Goal: Transaction & Acquisition: Book appointment/travel/reservation

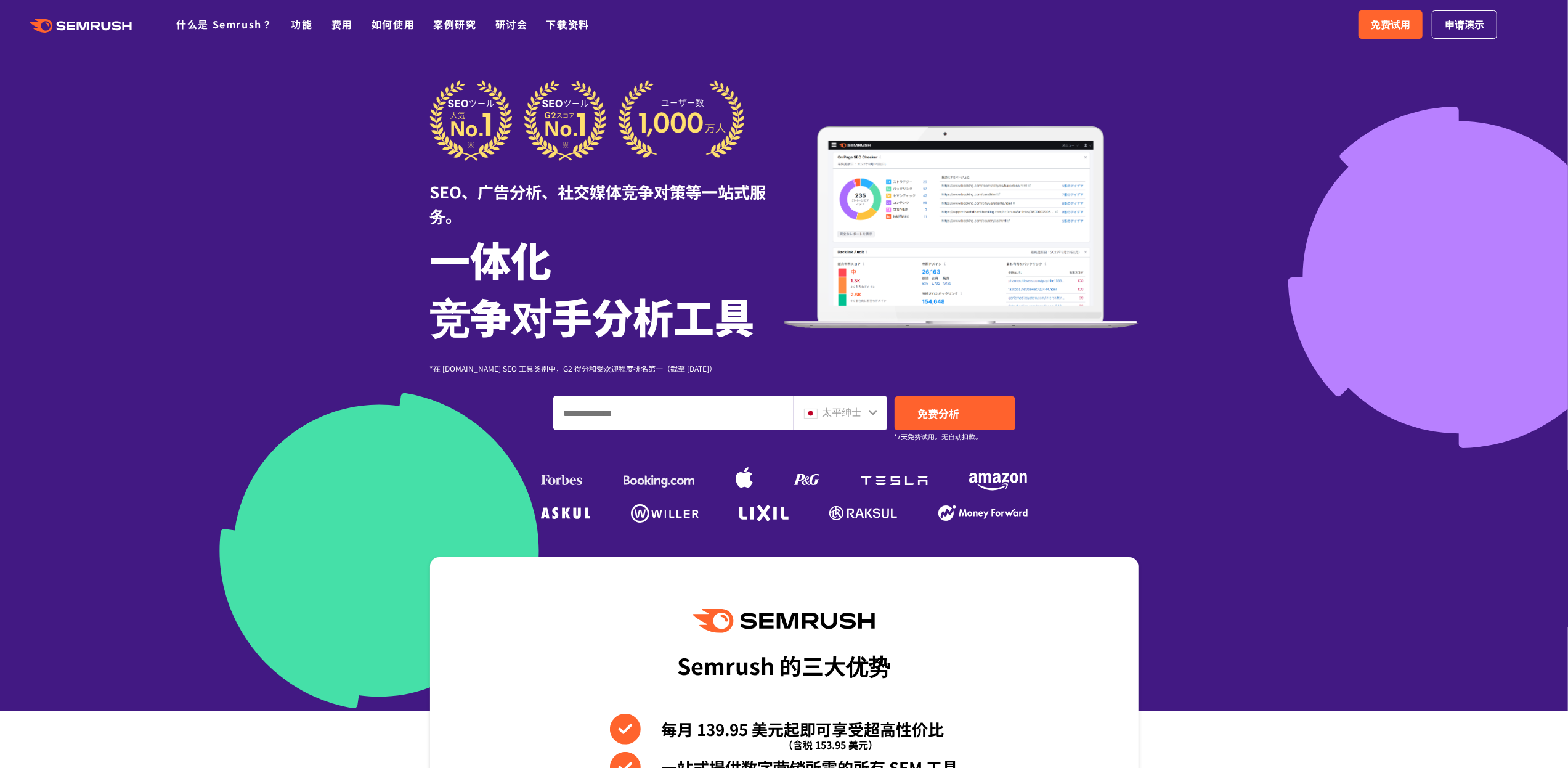
click at [1196, 158] on div at bounding box center [784, 355] width 1568 height 711
click at [1477, 30] on font "申请演示" at bounding box center [1464, 24] width 40 height 15
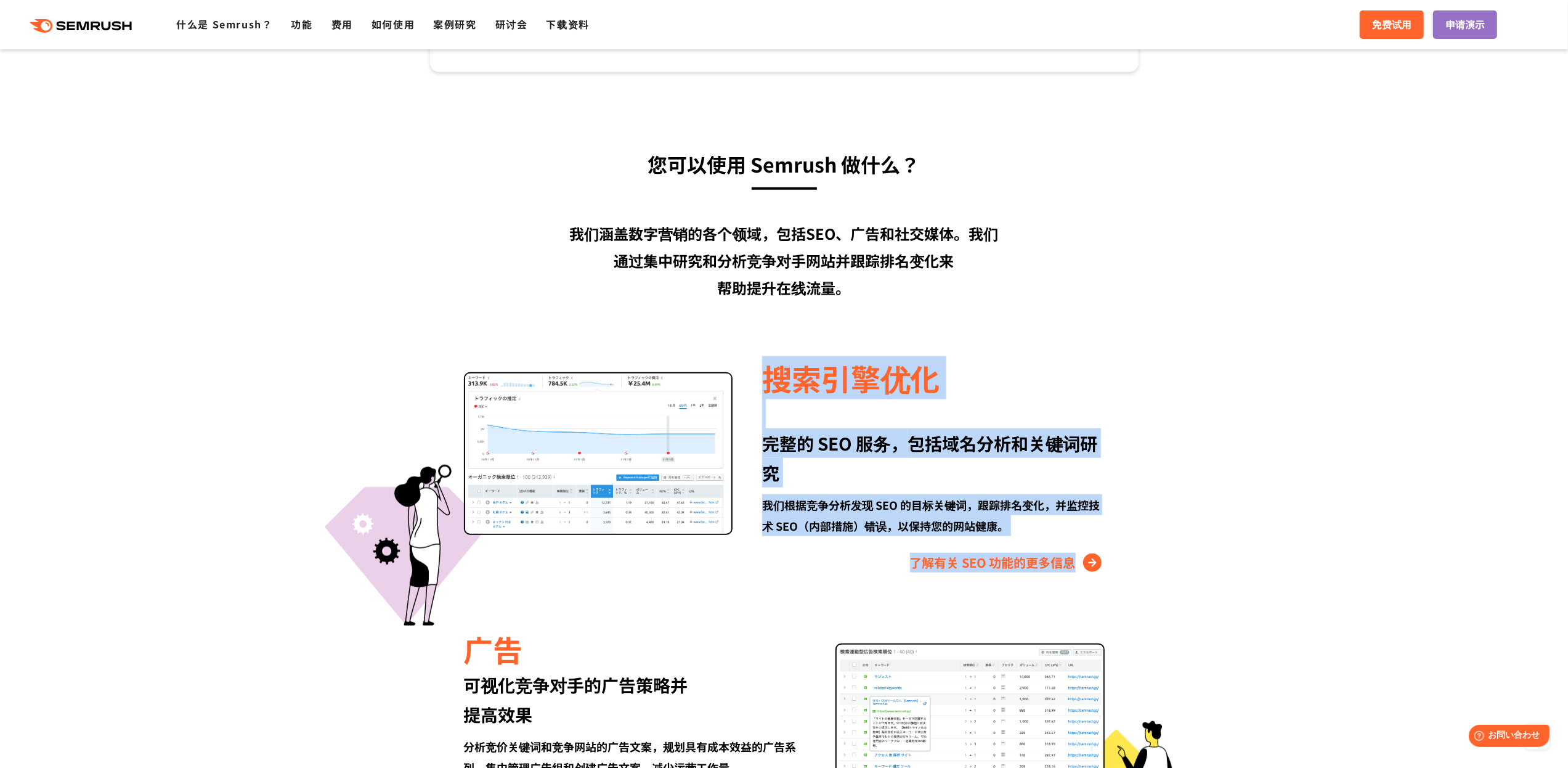
drag, startPoint x: 891, startPoint y: 467, endPoint x: 1171, endPoint y: 570, distance: 298.3
click at [1161, 568] on section "您可以使用 Semrush 做什么？ 我们涵盖数字营销的各个领域，包括SEO、广告和社交媒体。我们 通过集中研究和分析竞争对手网站并跟踪排名变化来 帮助提升在…" at bounding box center [784, 671] width 1568 height 1198
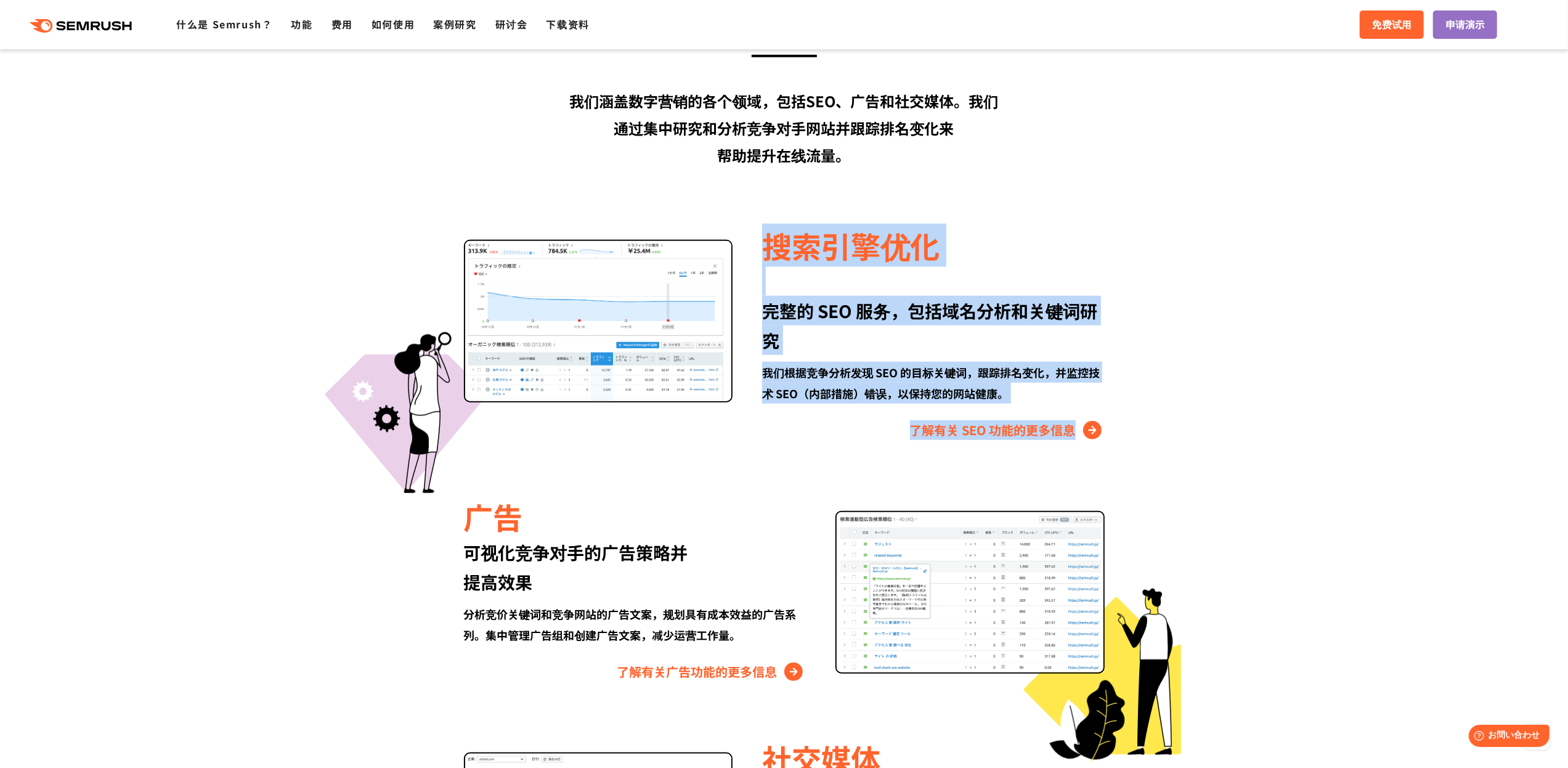
scroll to position [1315, 0]
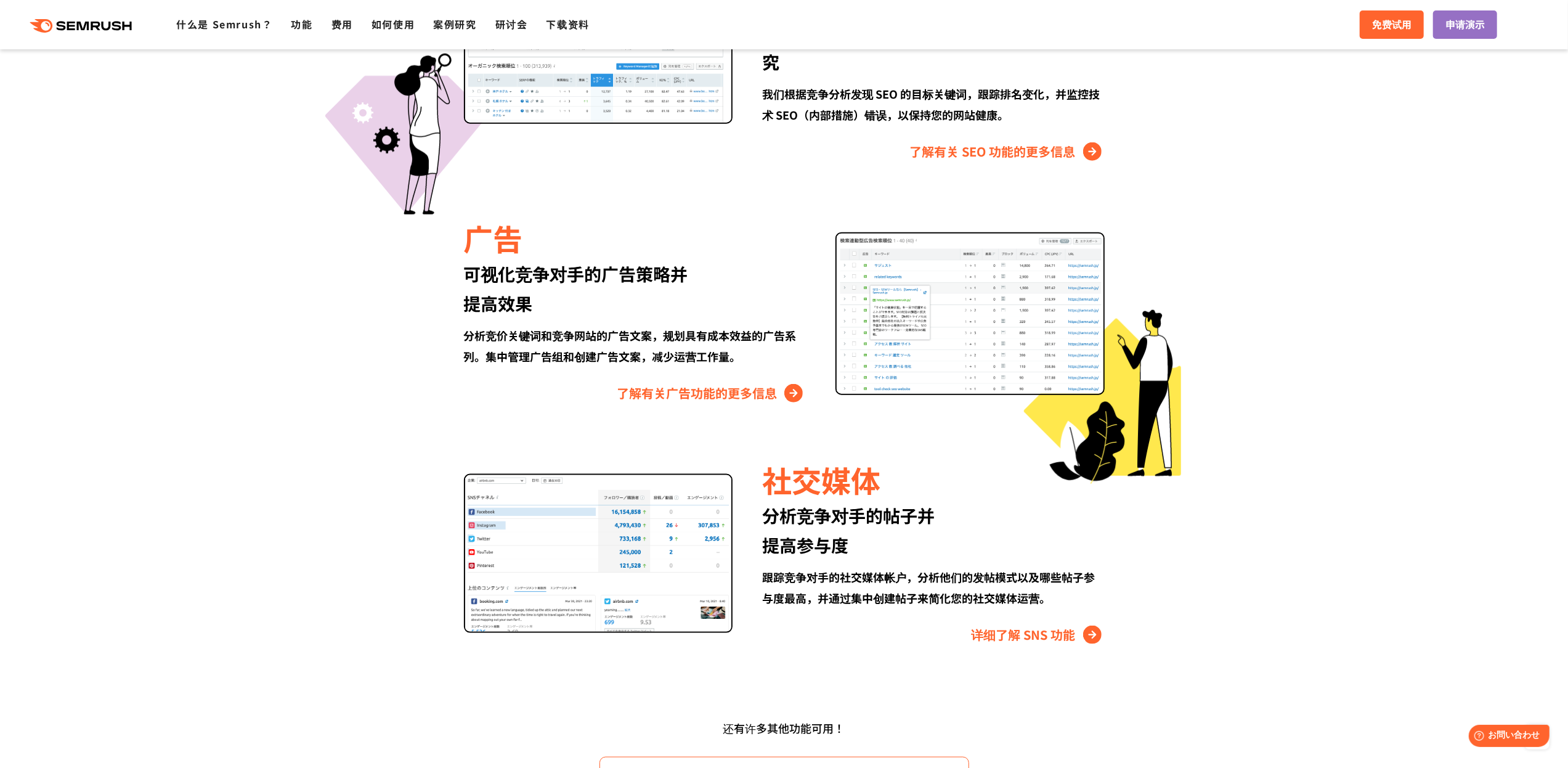
click at [449, 270] on div "广告 可视化竞争对手的广告策略并 提高效果 分析竞价关键词和竞争网站的广告文案，规划具有成本效益的广告系列。集中管理广告组和创建广告文案，减少运营工作量。 了…" at bounding box center [784, 310] width 708 height 186
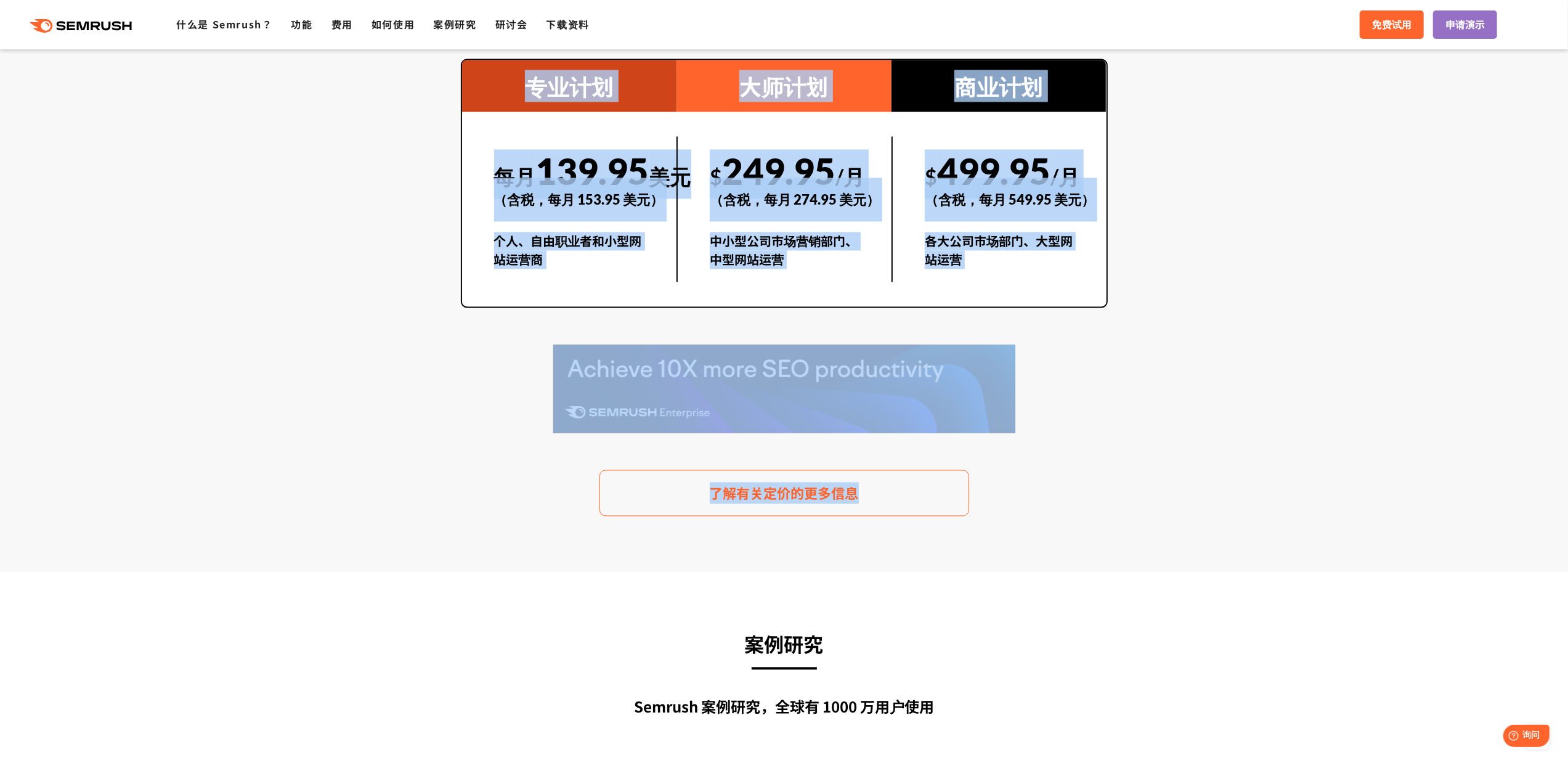
scroll to position [2301, 0]
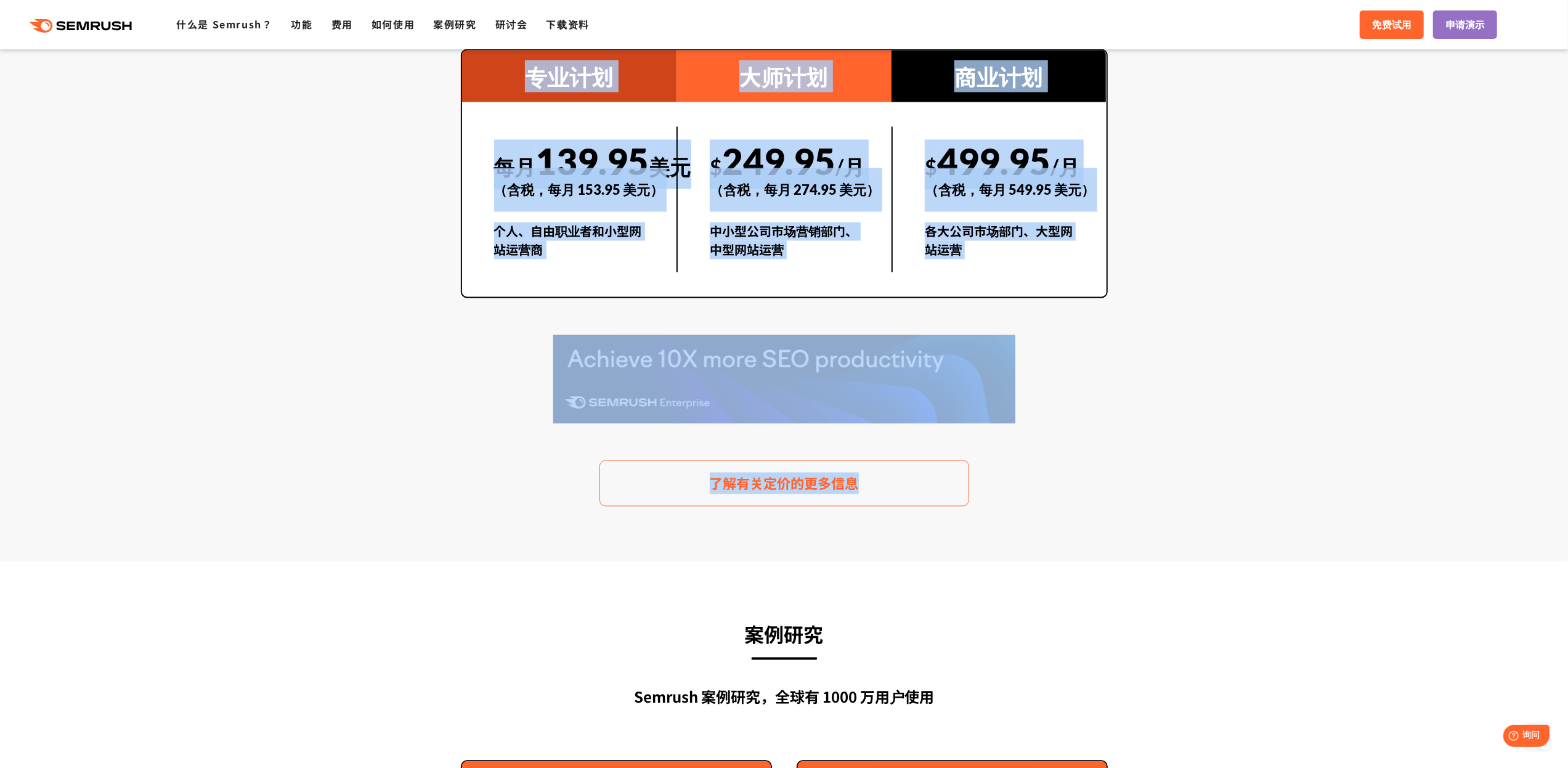
drag, startPoint x: 515, startPoint y: 281, endPoint x: 907, endPoint y: 496, distance: 447.1
click at [907, 496] on main "Semrush 的三大优势 每月 139.95 美元起即可享受超高性价比 （含税 153.95 美元） 一站式提供数字营销所需的所有 SEM 工具 全球 10…" at bounding box center [784, 72] width 1568 height 3632
click at [1195, 414] on section "定价计划 每月139.95美元起（含税153.95美元）。性价比超高。 专业计划 每月 139.95 美元 （含税，每月 153.95 美元） 个人、自由职业…" at bounding box center [784, 217] width 1568 height 690
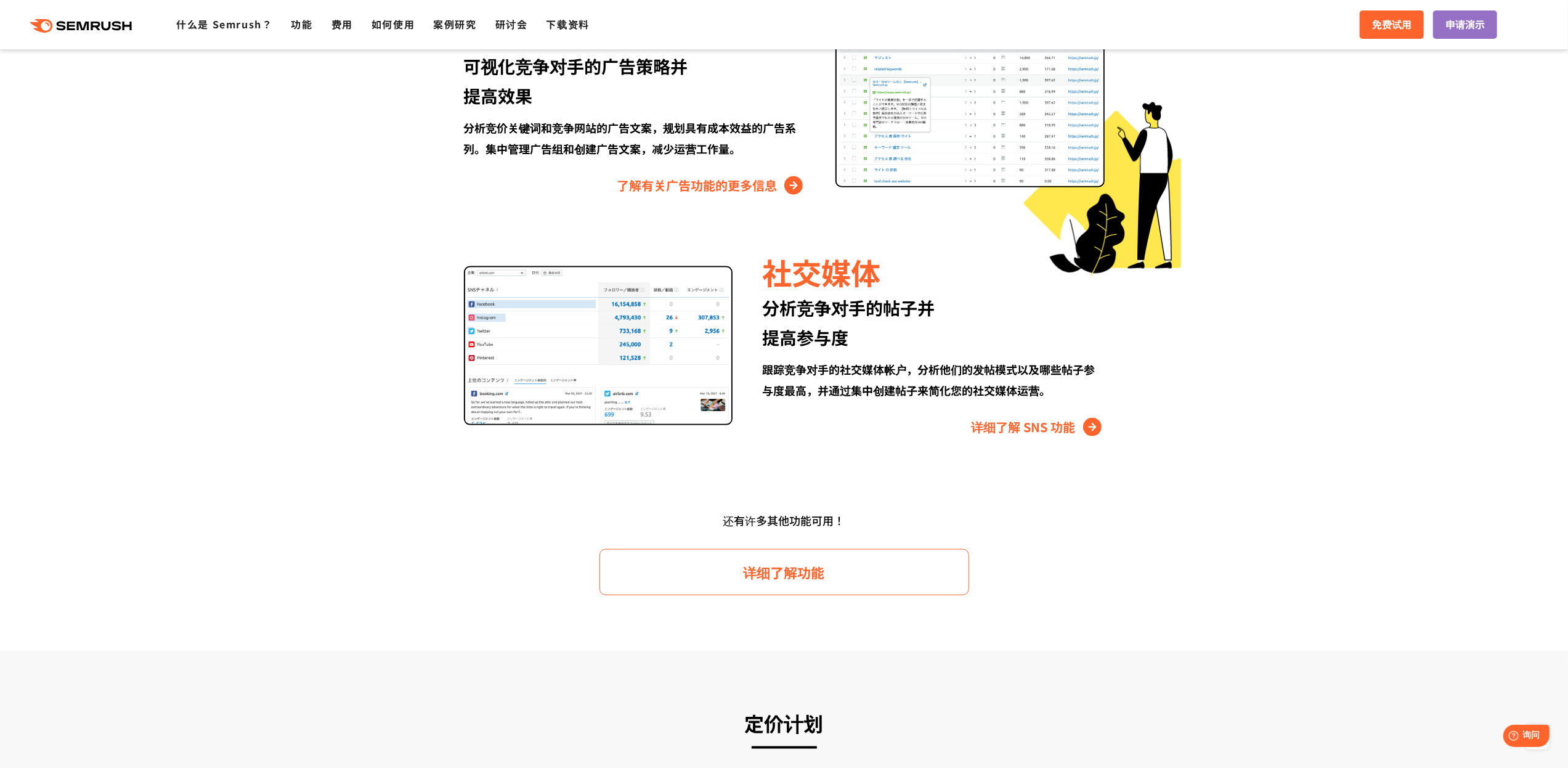
scroll to position [0, 0]
